Goal: Task Accomplishment & Management: Complete application form

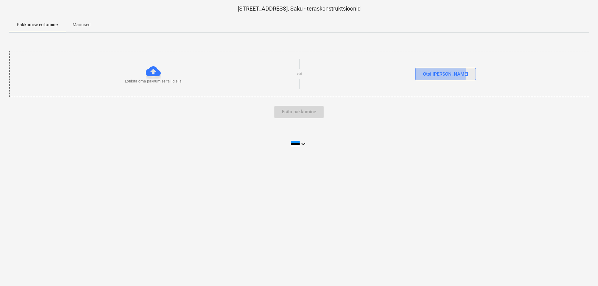
click at [453, 74] on div "Otsi [PERSON_NAME]" at bounding box center [445, 74] width 45 height 8
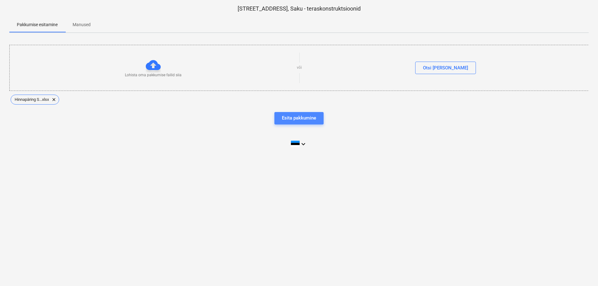
click at [288, 117] on div "Esita pakkumine" at bounding box center [299, 118] width 34 height 8
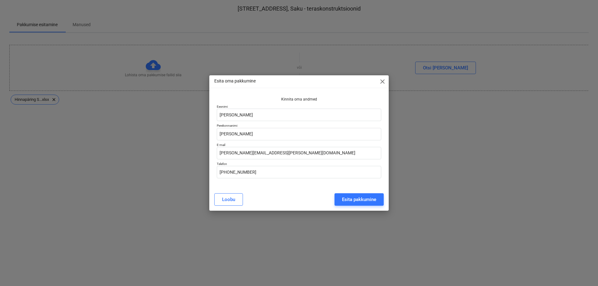
click at [357, 197] on div "Esita pakkumine" at bounding box center [359, 200] width 34 height 8
